Goal: Use online tool/utility: Use online tool/utility

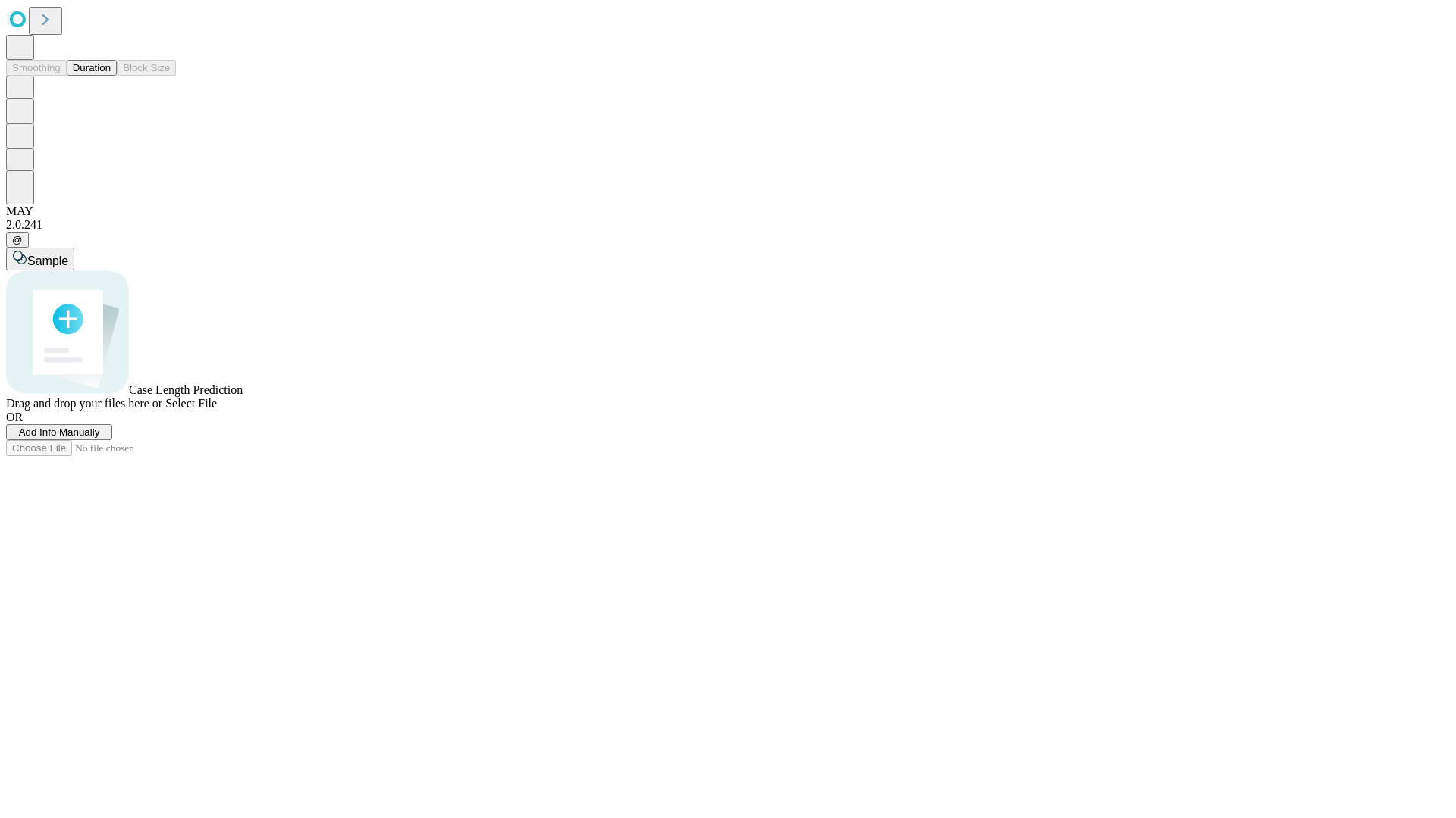
click at [111, 76] on button "Duration" at bounding box center [91, 68] width 50 height 16
click at [216, 410] on span "Select File" at bounding box center [190, 403] width 52 height 13
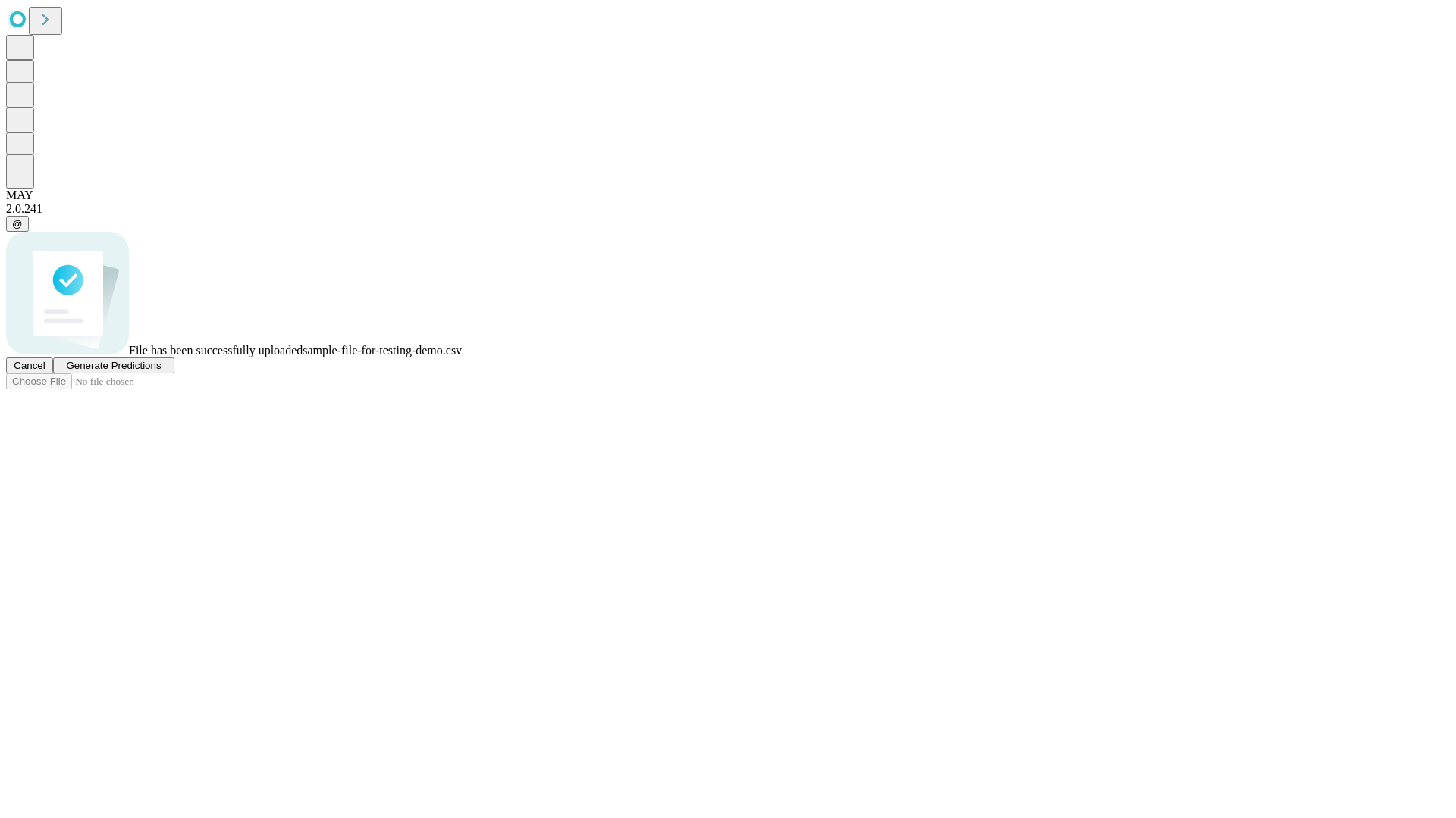
click at [161, 371] on span "Generate Predictions" at bounding box center [113, 365] width 95 height 11
